Goal: Task Accomplishment & Management: Manage account settings

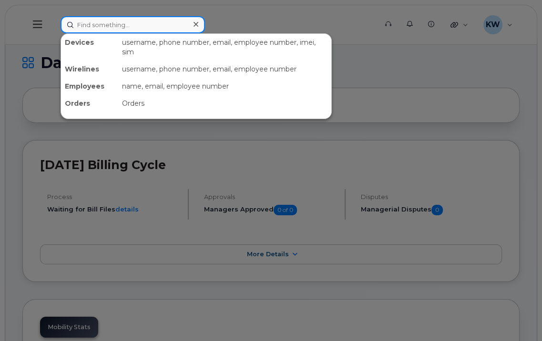
click at [89, 22] on input at bounding box center [132, 24] width 144 height 17
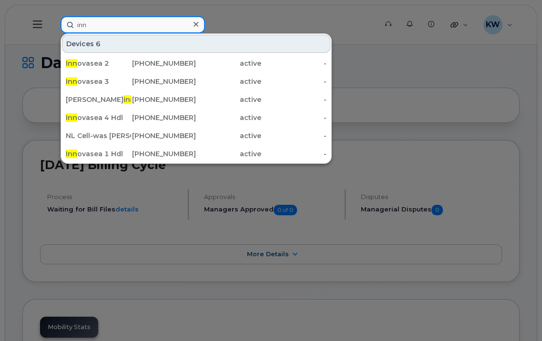
type input "inn"
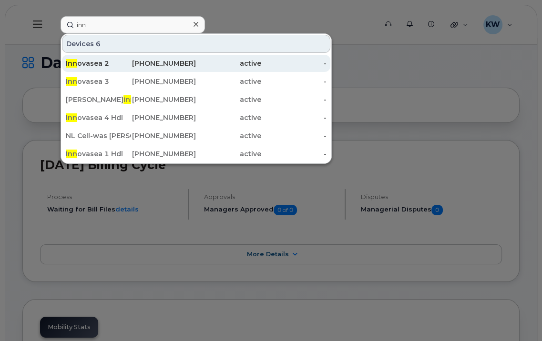
click at [102, 63] on div "Inn ovasea 2" at bounding box center [98, 64] width 65 height 10
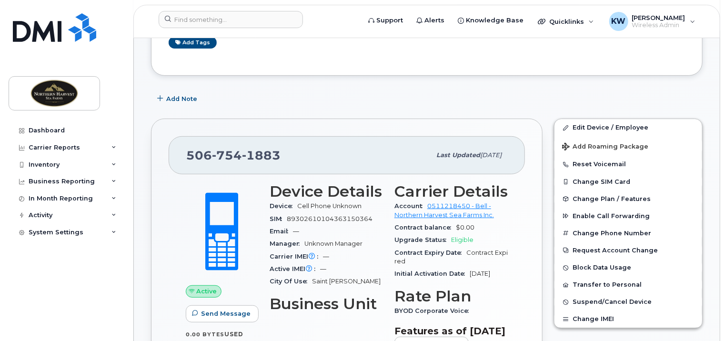
scroll to position [143, 0]
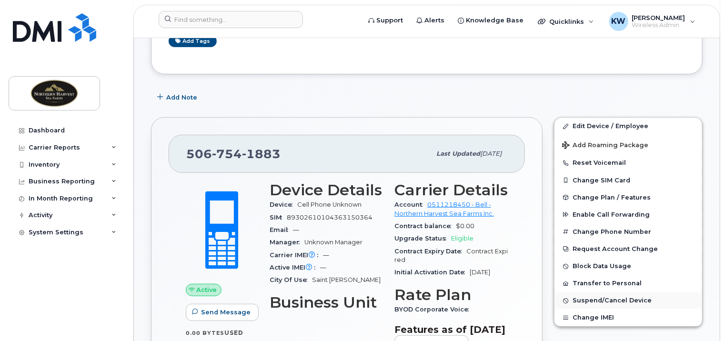
click at [541, 295] on button "Suspend/Cancel Device" at bounding box center [628, 300] width 148 height 17
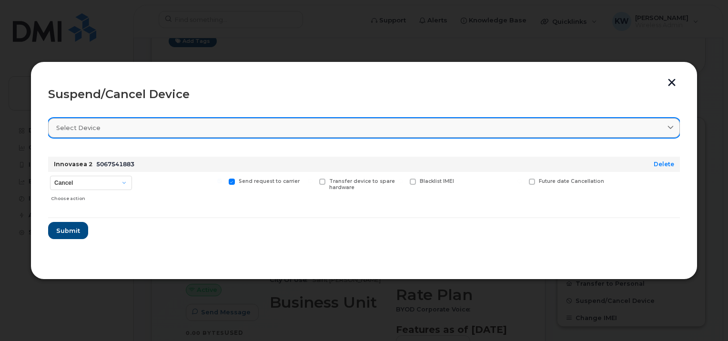
click at [102, 123] on div "Select device" at bounding box center [363, 127] width 615 height 9
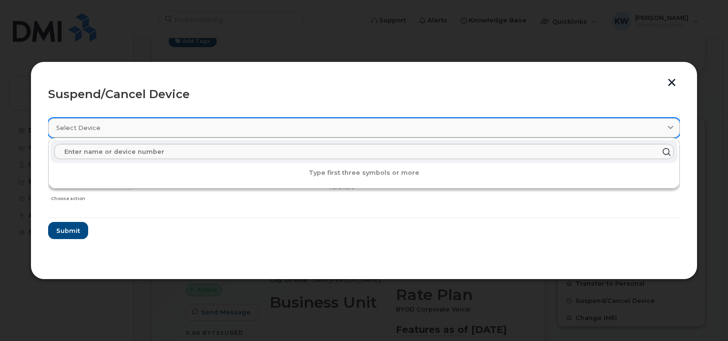
click at [102, 123] on div "Select device" at bounding box center [363, 127] width 615 height 9
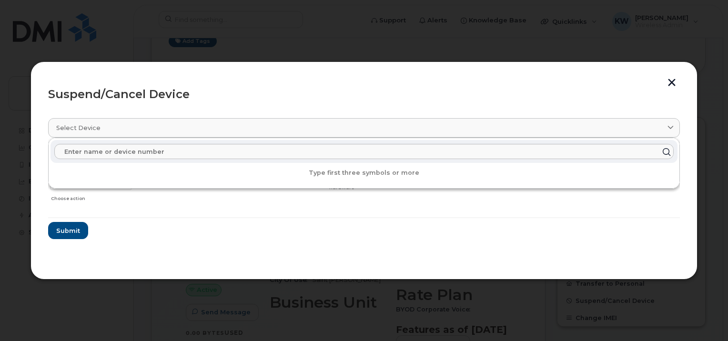
drag, startPoint x: 122, startPoint y: 213, endPoint x: 93, endPoint y: 204, distance: 30.3
click at [121, 210] on form "Innovasea 2 5067541883 Delete Cancel Suspend - Extend Suspension Suspend - Redu…" at bounding box center [364, 194] width 632 height 90
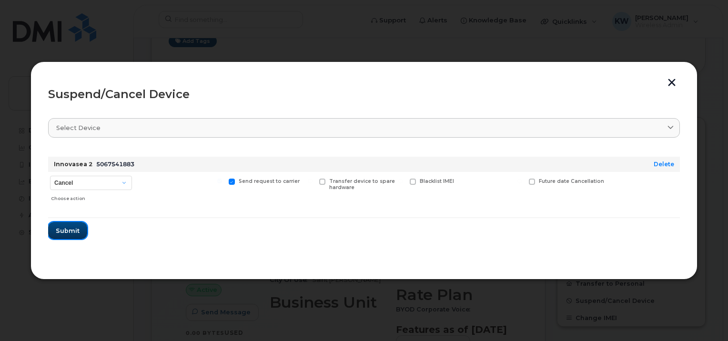
click at [70, 229] on span "Submit" at bounding box center [68, 230] width 24 height 9
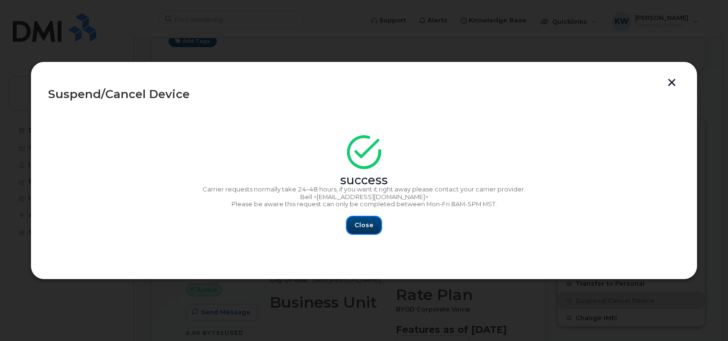
click at [368, 225] on span "Close" at bounding box center [363, 225] width 19 height 9
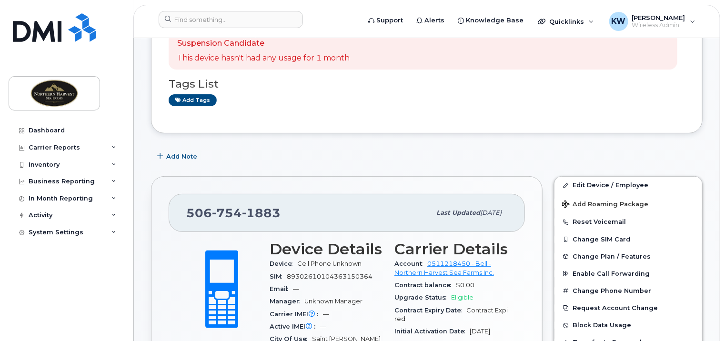
scroll to position [0, 0]
